Goal: Find specific page/section: Find specific page/section

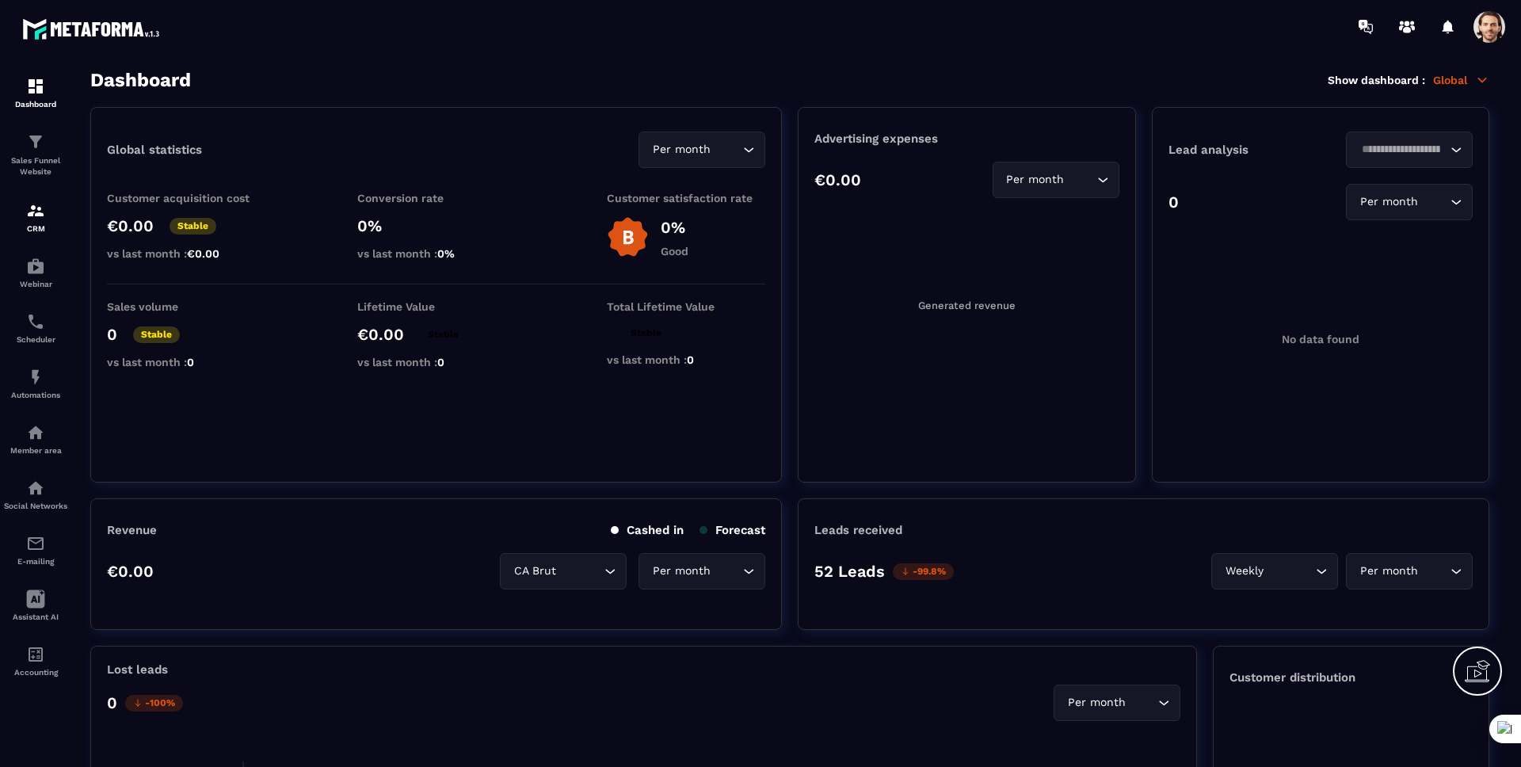
click at [44, 225] on p "CRM" at bounding box center [35, 228] width 63 height 9
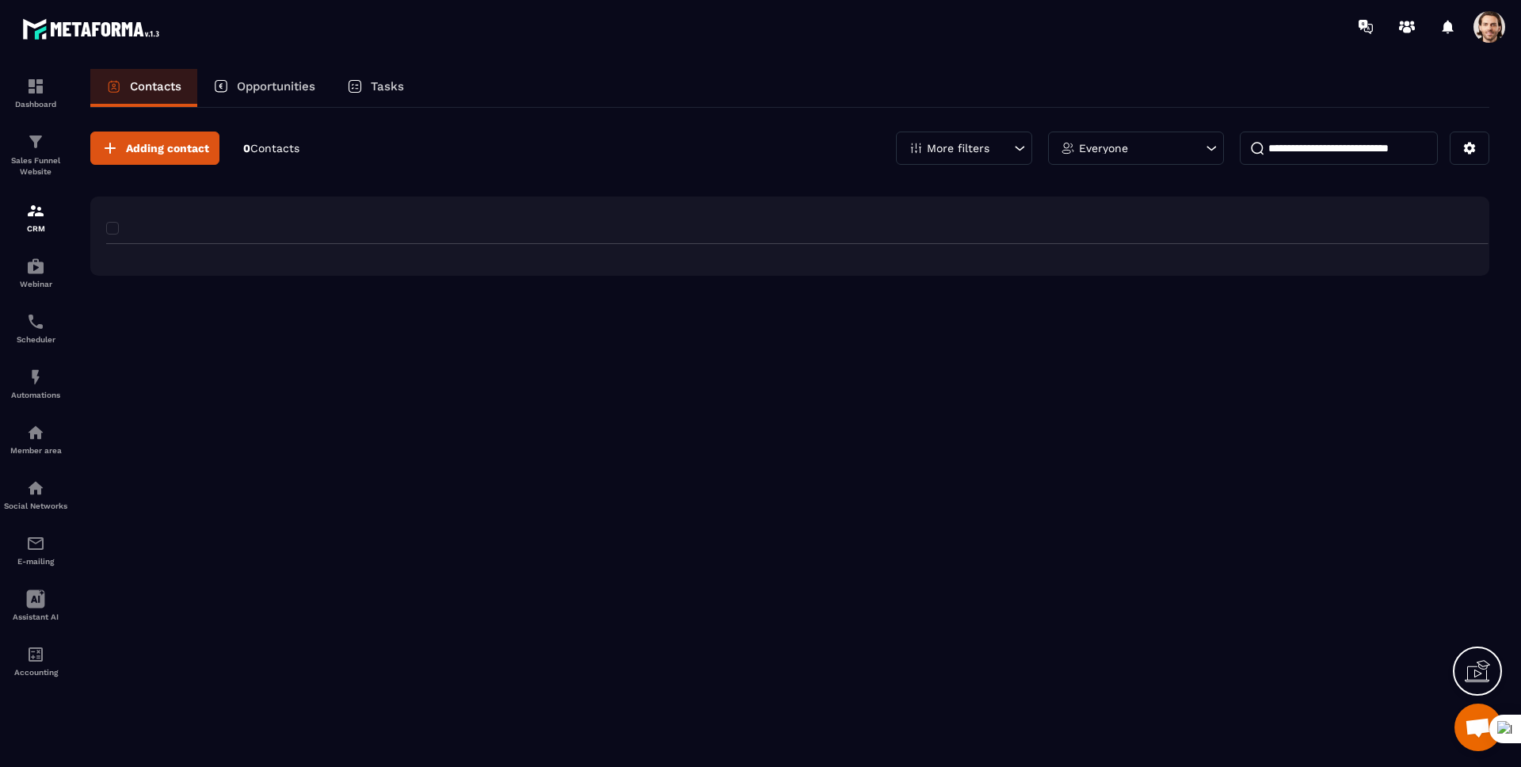
click at [44, 225] on p "CRM" at bounding box center [35, 228] width 63 height 9
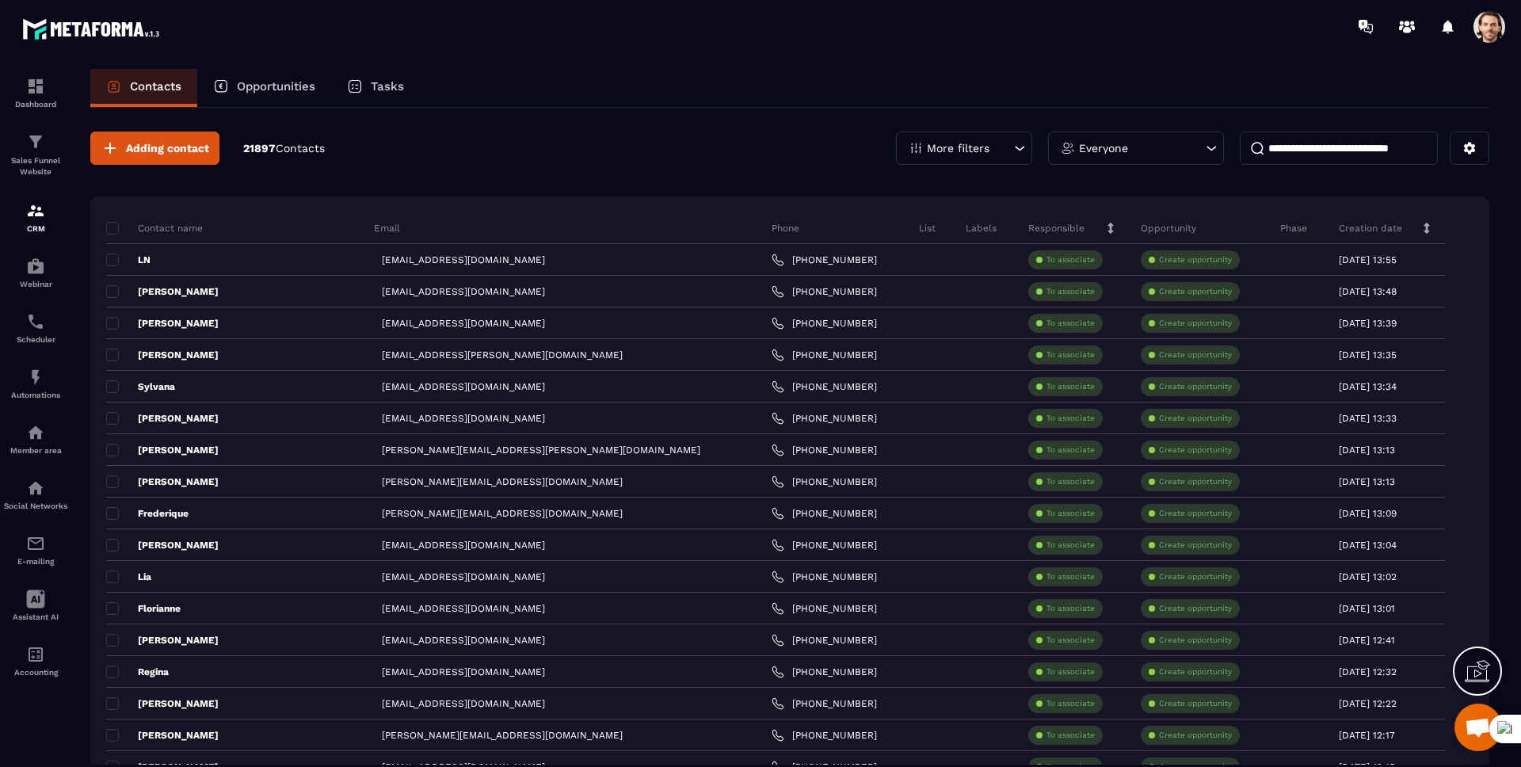
click at [375, 78] on div "Tasks" at bounding box center [375, 88] width 89 height 38
click at [375, 96] on div "Tasks" at bounding box center [375, 88] width 89 height 38
